Goal: Task Accomplishment & Management: Manage account settings

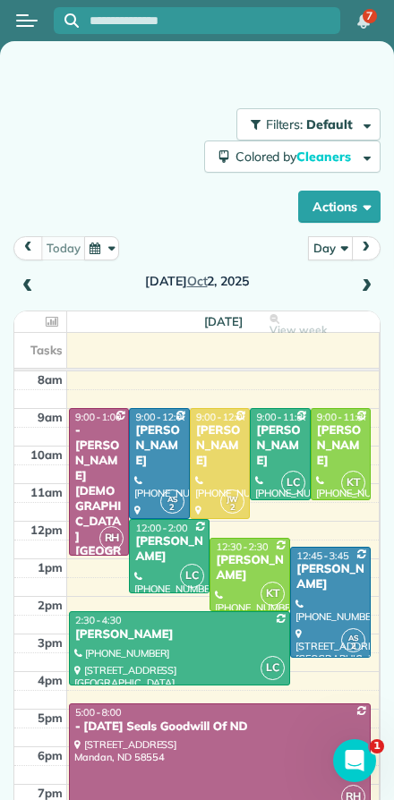
click at [354, 752] on icon "Open Intercom Messenger" at bounding box center [355, 761] width 30 height 30
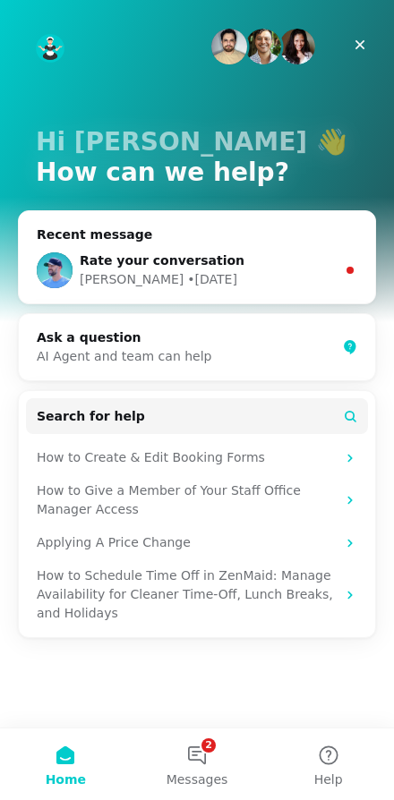
click at [52, 268] on img "Intercom messenger" at bounding box center [55, 270] width 36 height 36
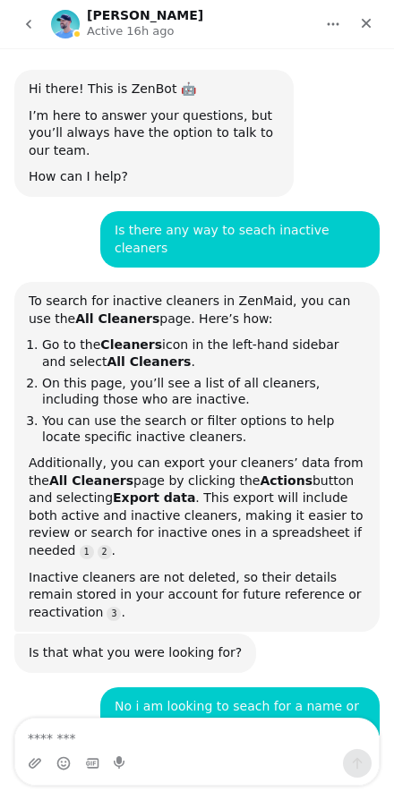
scroll to position [3, 0]
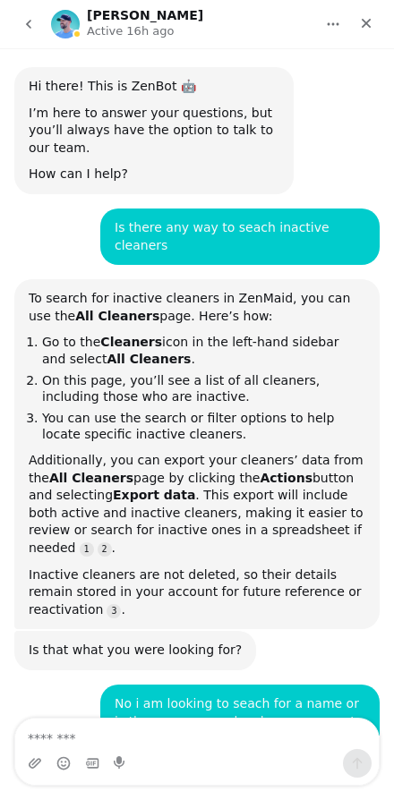
click at [25, 17] on icon "go back" at bounding box center [28, 24] width 14 height 14
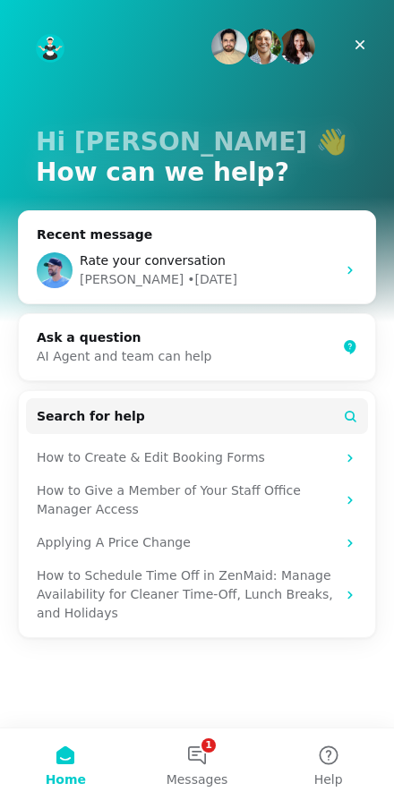
click at [362, 45] on icon "Close" at bounding box center [360, 45] width 14 height 14
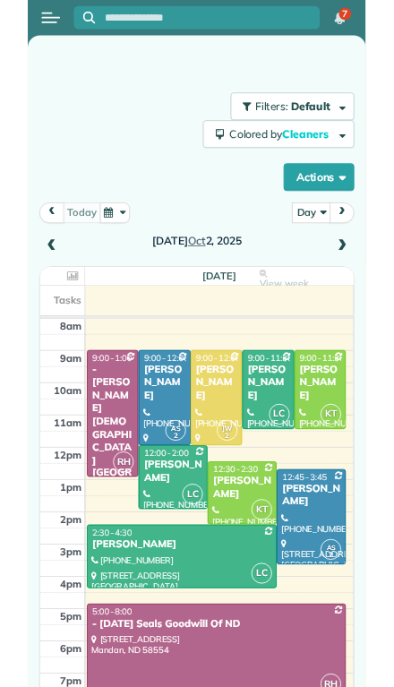
scroll to position [0, 0]
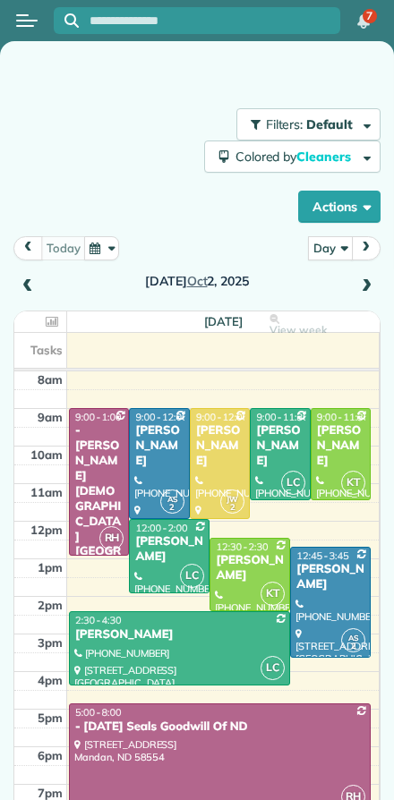
click at [31, 282] on span at bounding box center [28, 287] width 20 height 16
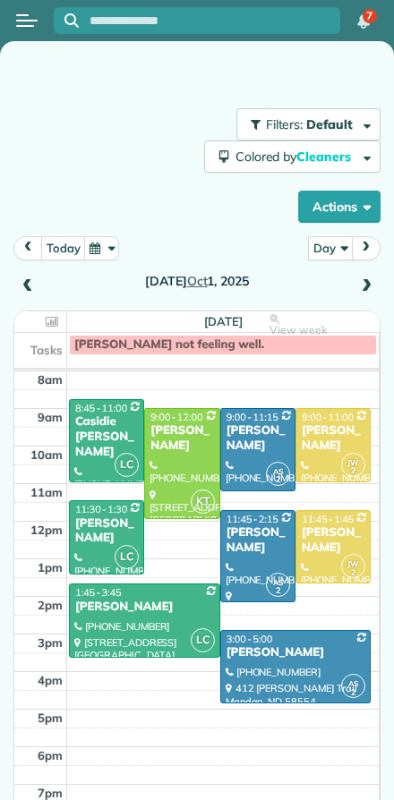
click at [287, 666] on div at bounding box center [295, 667] width 149 height 72
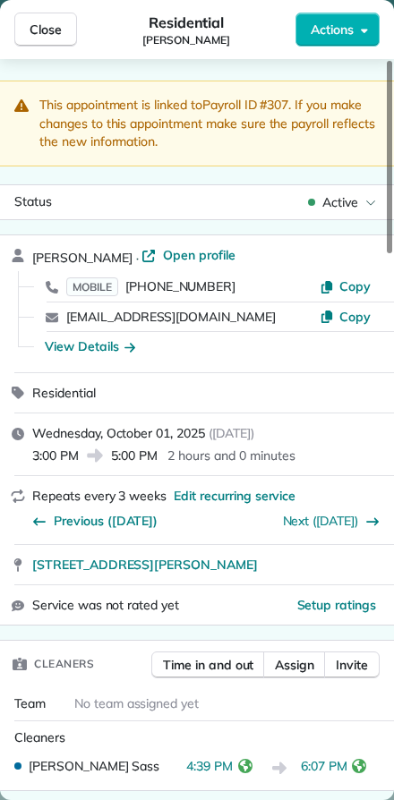
click at [40, 37] on span "Close" at bounding box center [46, 30] width 32 height 18
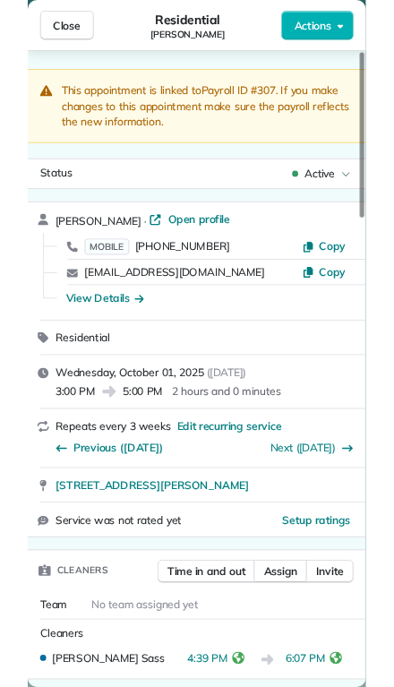
scroll to position [39, 0]
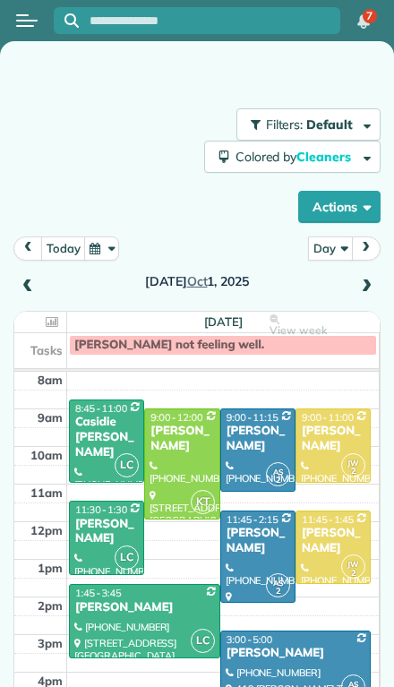
click at [254, 525] on div "Shelia Idyle" at bounding box center [258, 540] width 64 height 30
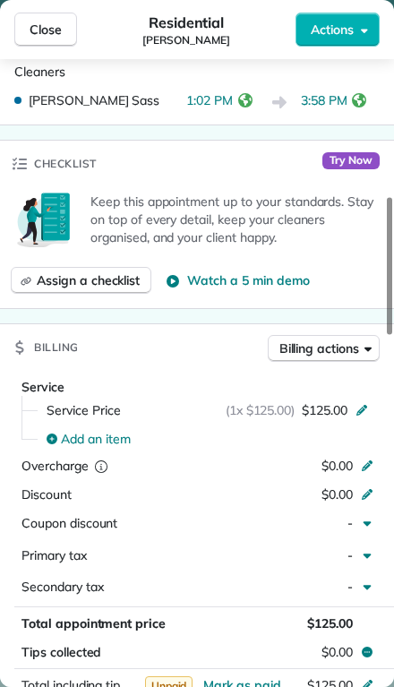
scroll to position [667, 0]
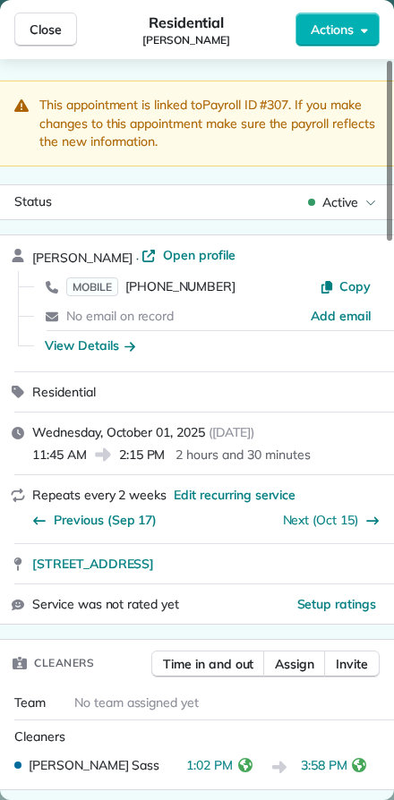
click at [33, 26] on span "Close" at bounding box center [46, 30] width 32 height 18
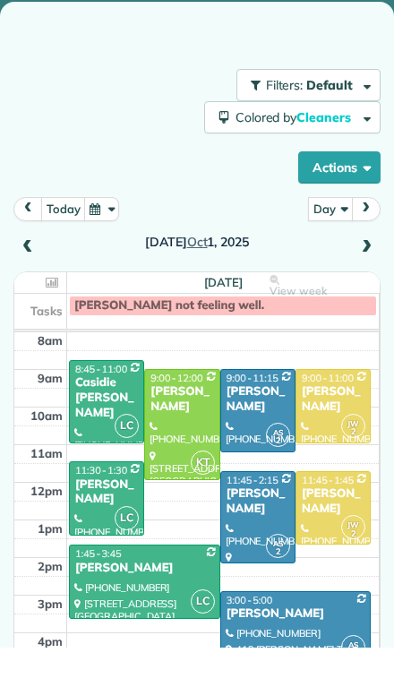
scroll to position [39, 0]
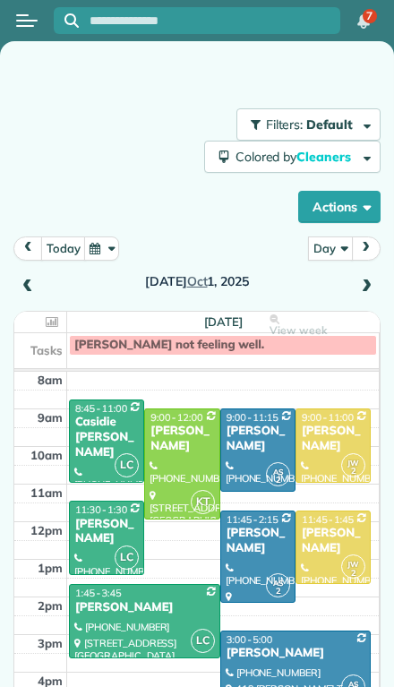
click at [365, 279] on span at bounding box center [366, 287] width 20 height 16
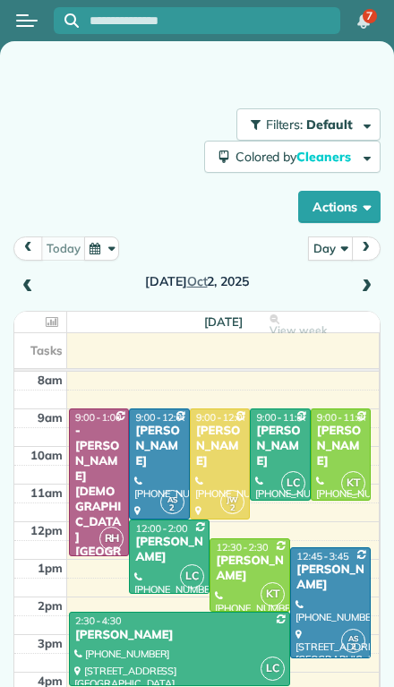
scroll to position [0, 0]
click at [112, 328] on th "Thursday View week $1,585.00 27 Man Hours 10 Appointments 0% Paid All Assigned" at bounding box center [223, 321] width 312 height 21
click at [21, 266] on div "Thursday Oct 2, 2025" at bounding box center [196, 267] width 367 height 63
click at [15, 242] on button "prev" at bounding box center [28, 248] width 30 height 24
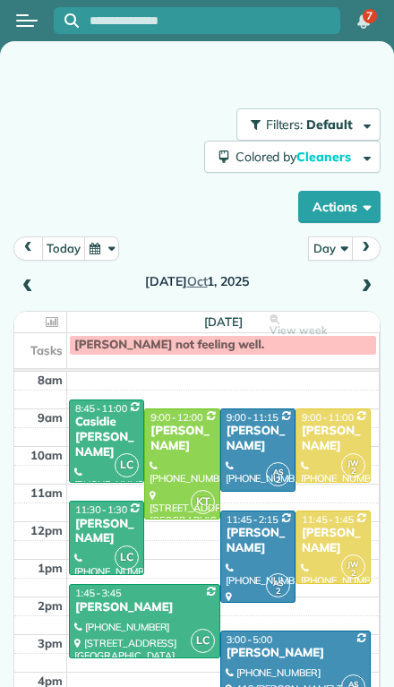
click at [30, 281] on span at bounding box center [28, 287] width 20 height 16
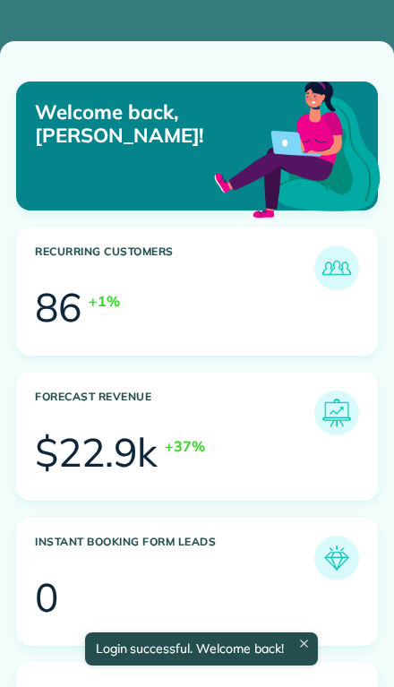
scroll to position [151, 342]
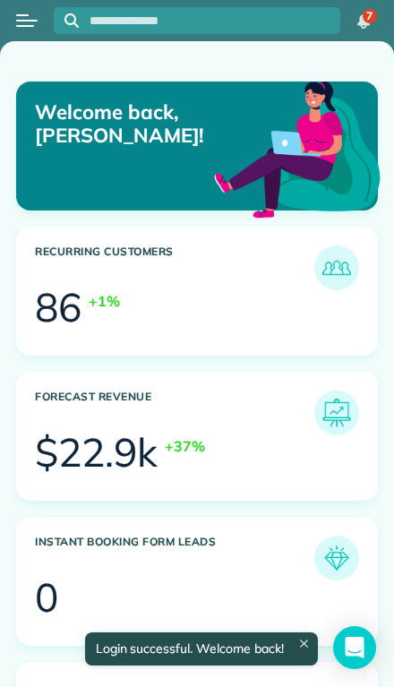
click at [33, 23] on button "Open menu" at bounding box center [26, 21] width 21 height 20
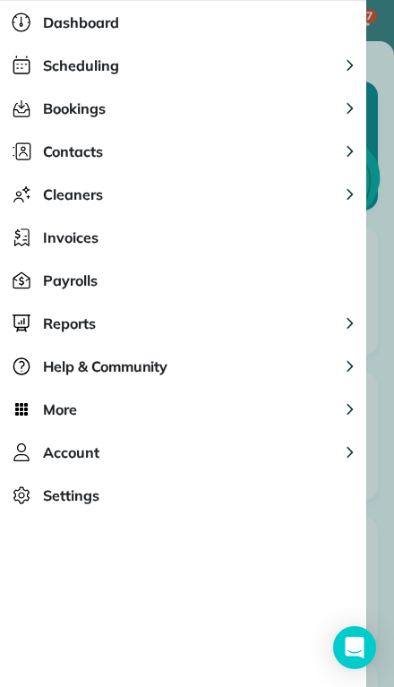
scroll to position [50, 0]
